Goal: Transaction & Acquisition: Obtain resource

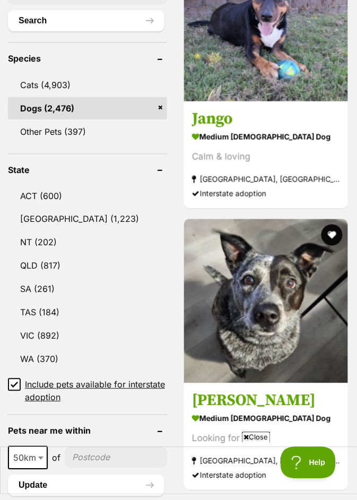
scroll to position [566, 0]
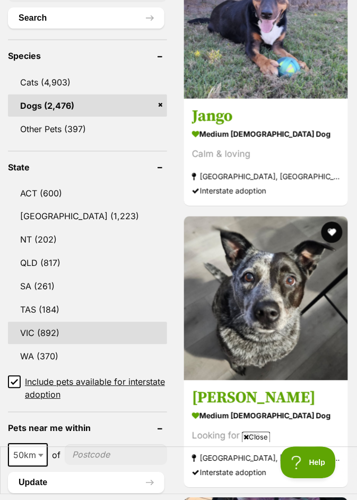
click at [49, 322] on link "VIC (892)" at bounding box center [87, 333] width 159 height 22
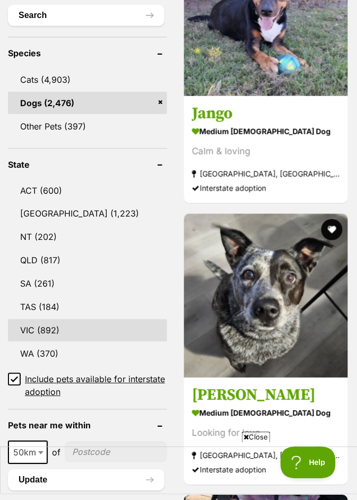
scroll to position [600, 0]
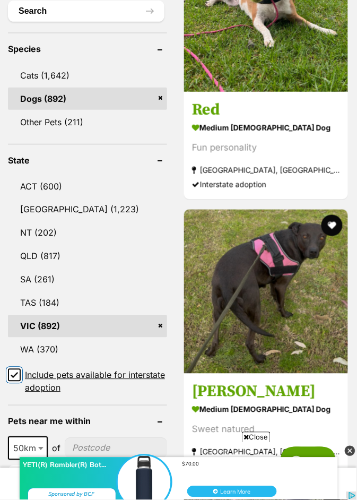
click at [17, 369] on input "Include pets available for interstate adoption" at bounding box center [14, 375] width 13 height 13
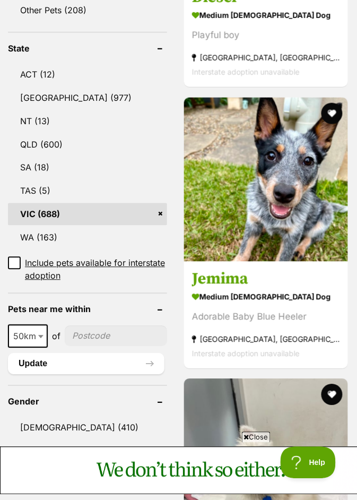
scroll to position [635, 0]
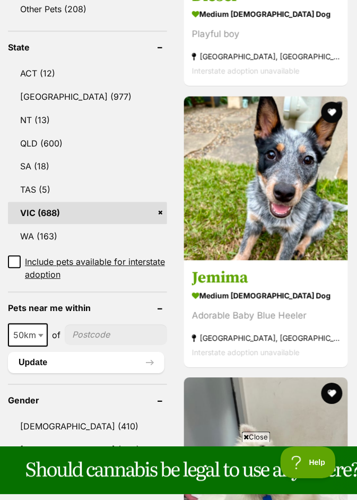
click at [101, 325] on input"] "postcode" at bounding box center [116, 335] width 102 height 20
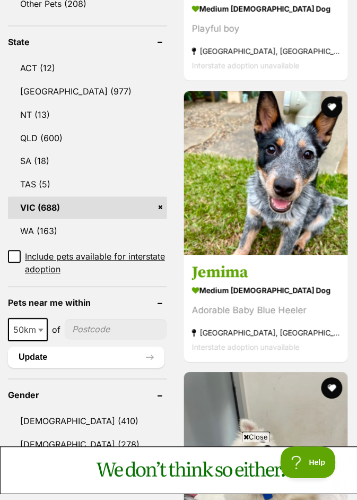
scroll to position [640, 0]
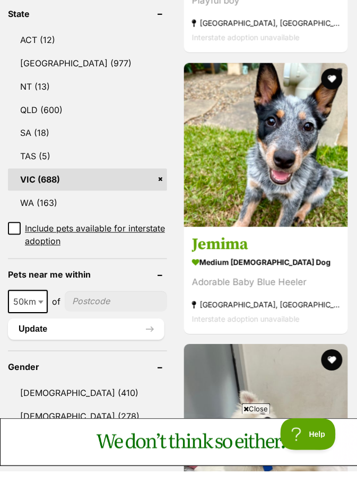
type input"] "3875"
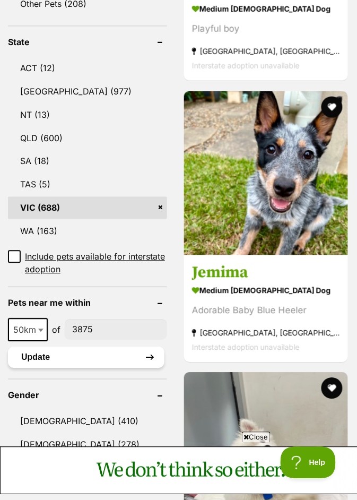
click at [127, 347] on button "Update" at bounding box center [86, 357] width 157 height 21
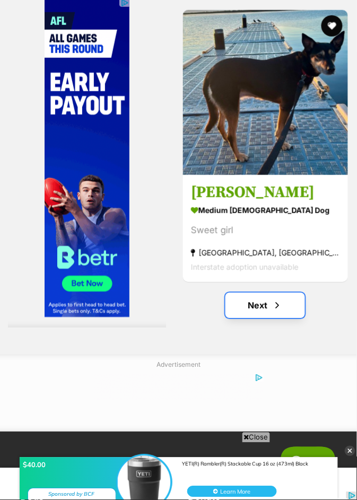
click at [281, 312] on span "Next page" at bounding box center [277, 305] width 11 height 13
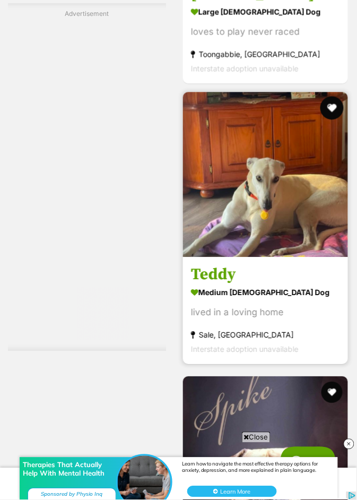
click at [339, 120] on button "favourite" at bounding box center [331, 108] width 23 height 23
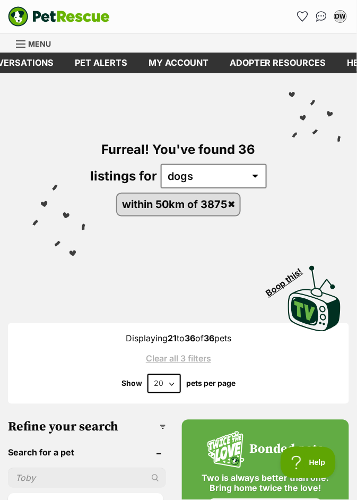
scroll to position [0, 201]
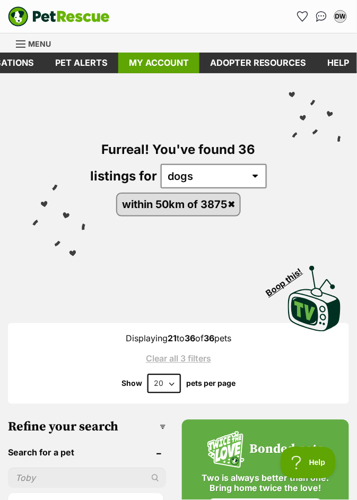
click at [175, 69] on link "My account" at bounding box center [158, 63] width 81 height 21
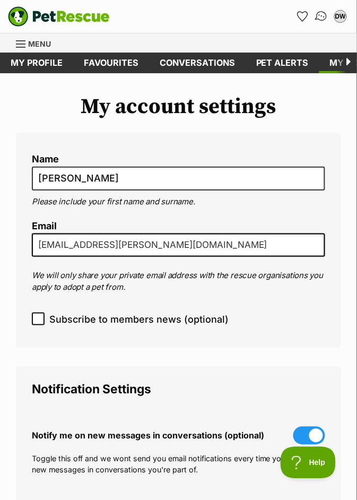
click at [326, 18] on img "Conversations" at bounding box center [322, 17] width 14 height 14
